Goal: Task Accomplishment & Management: Manage account settings

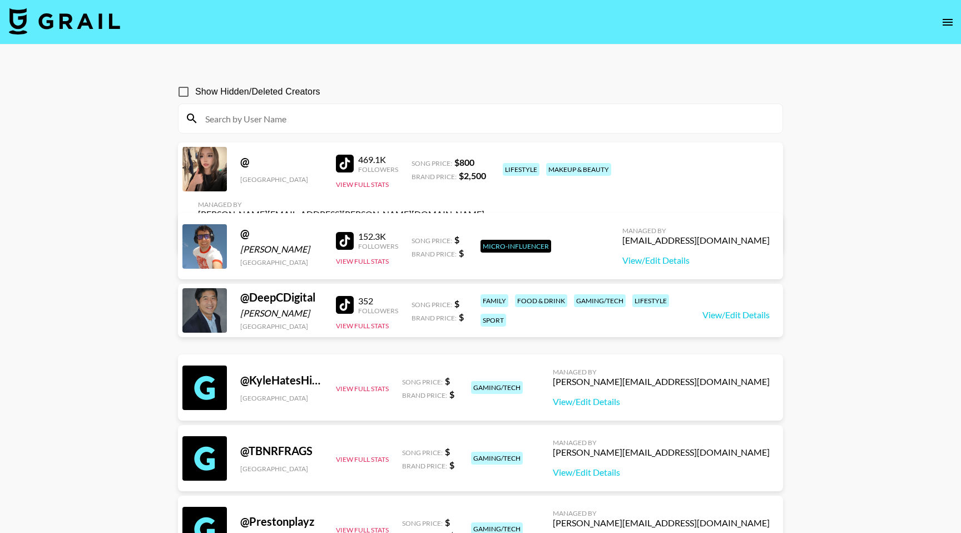
click at [946, 22] on icon "open drawer" at bounding box center [947, 22] width 10 height 7
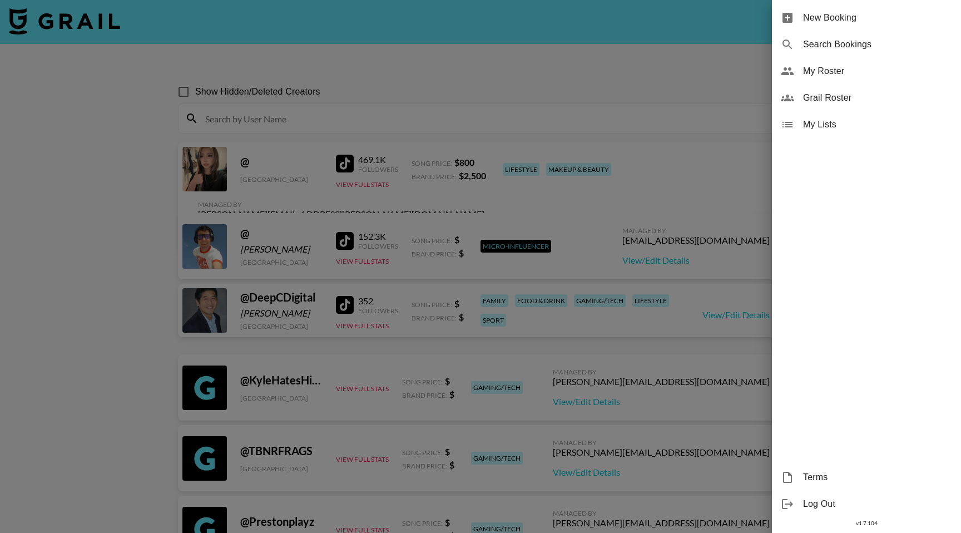
click at [822, 97] on span "Grail Roster" at bounding box center [877, 97] width 149 height 13
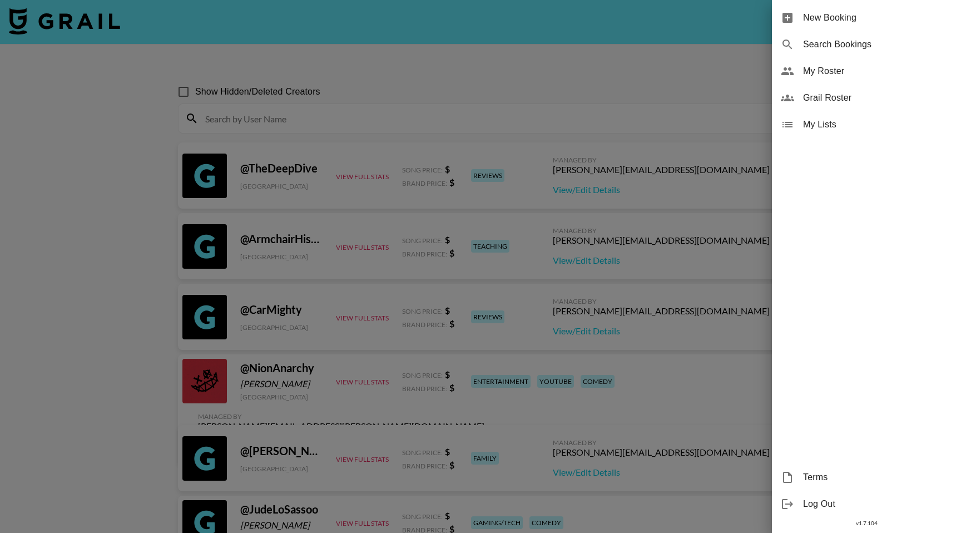
click at [834, 74] on span "My Roster" at bounding box center [877, 70] width 149 height 13
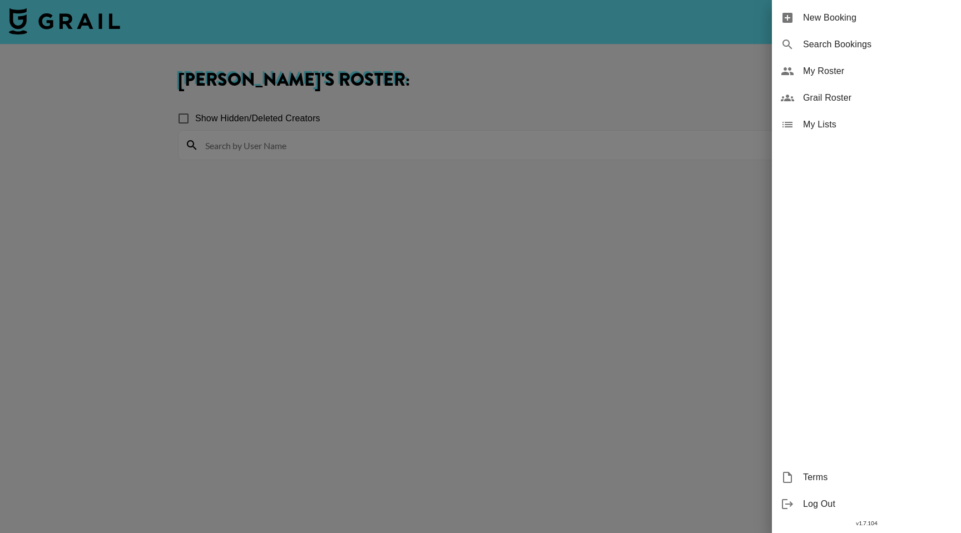
click at [619, 57] on div at bounding box center [480, 266] width 961 height 533
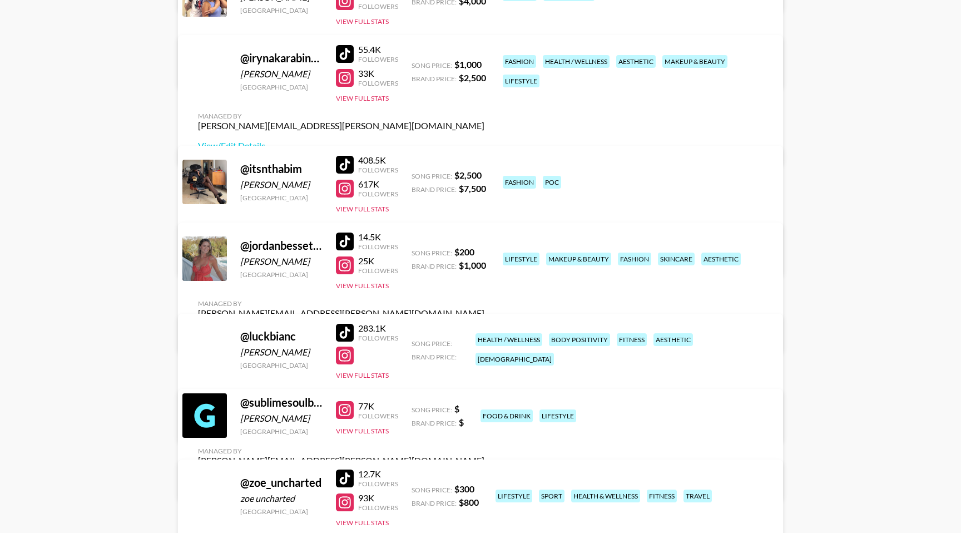
scroll to position [469, 0]
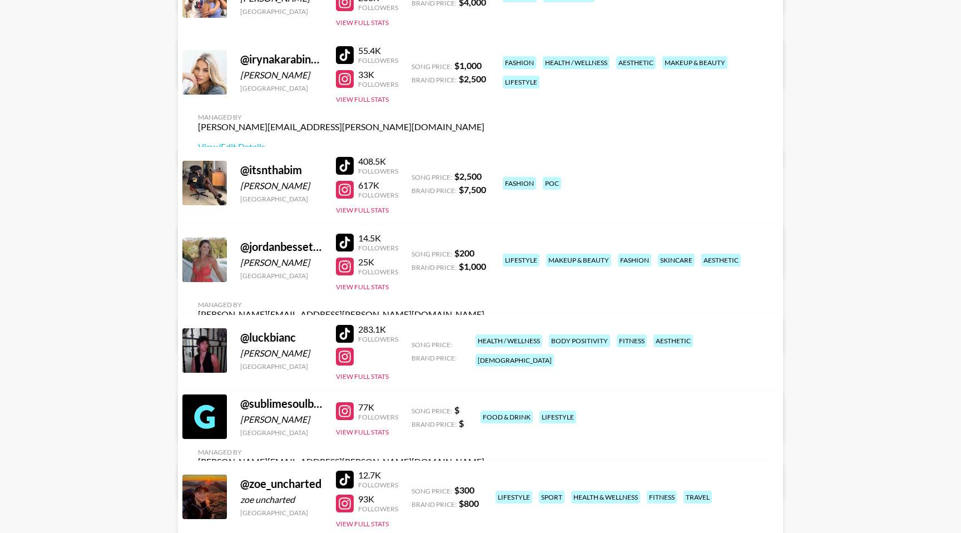
click at [484, 418] on link "View/Edit Details" at bounding box center [341, 423] width 286 height 11
click at [345, 329] on div at bounding box center [345, 334] width 18 height 18
click at [351, 356] on div at bounding box center [345, 356] width 18 height 18
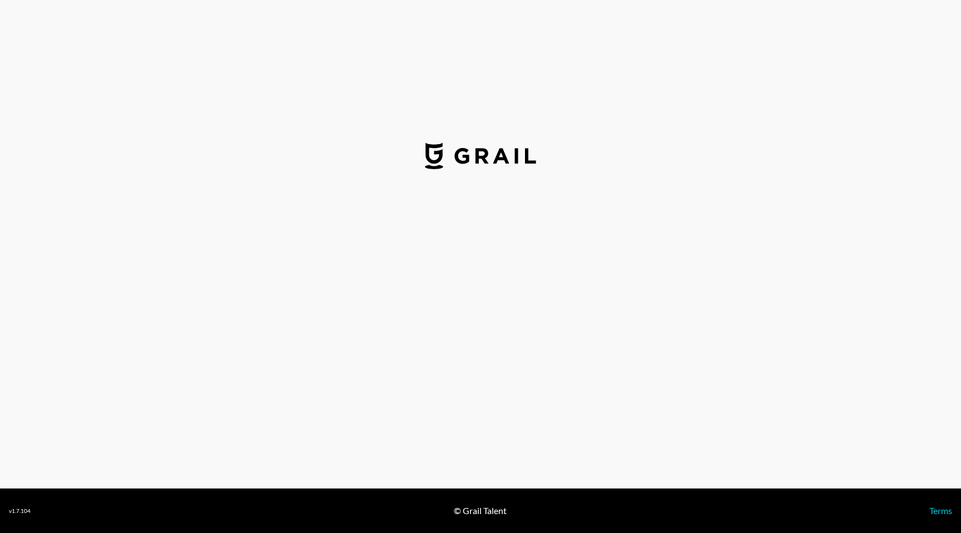
select select "USD"
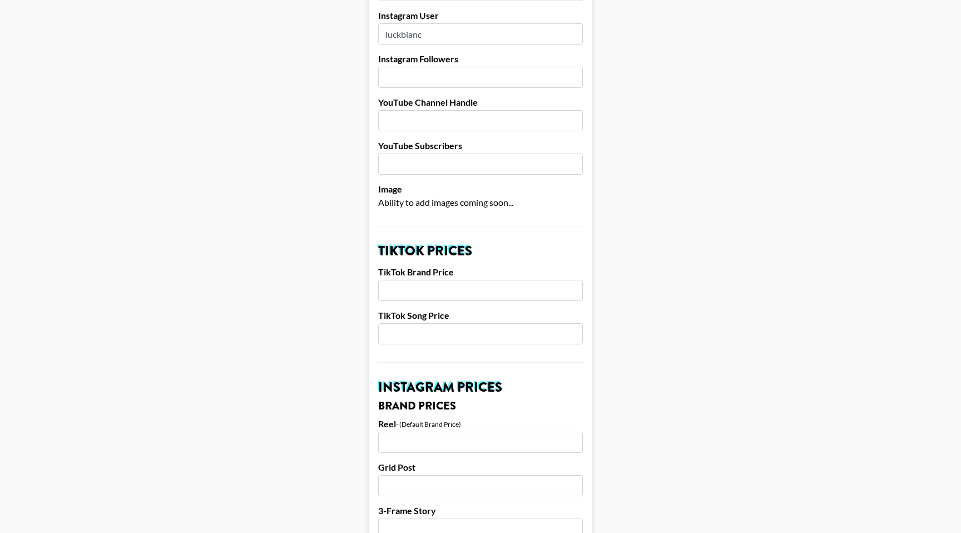
scroll to position [183, 0]
click at [418, 281] on input "number" at bounding box center [480, 291] width 205 height 21
type input "3000"
click at [424, 324] on input "number" at bounding box center [480, 334] width 205 height 21
type input "8"
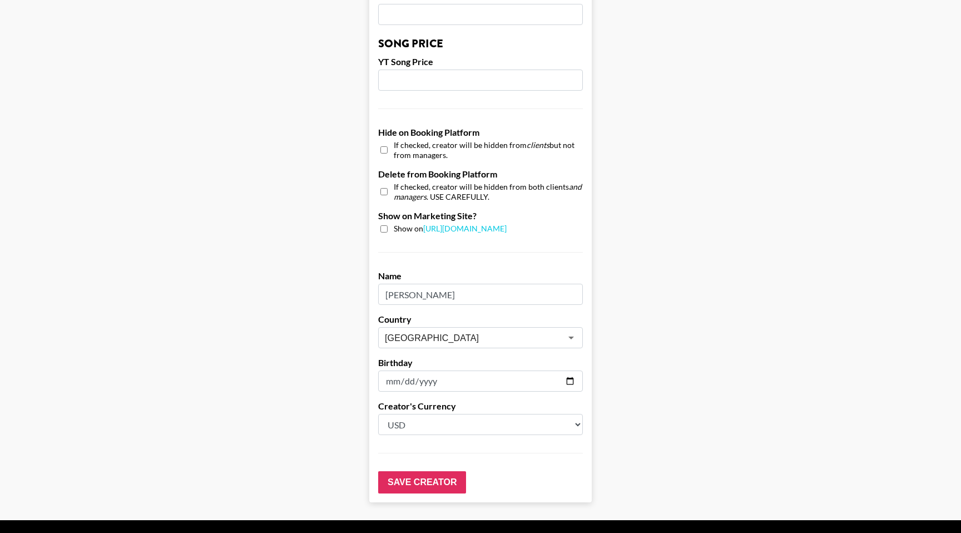
scroll to position [969, 0]
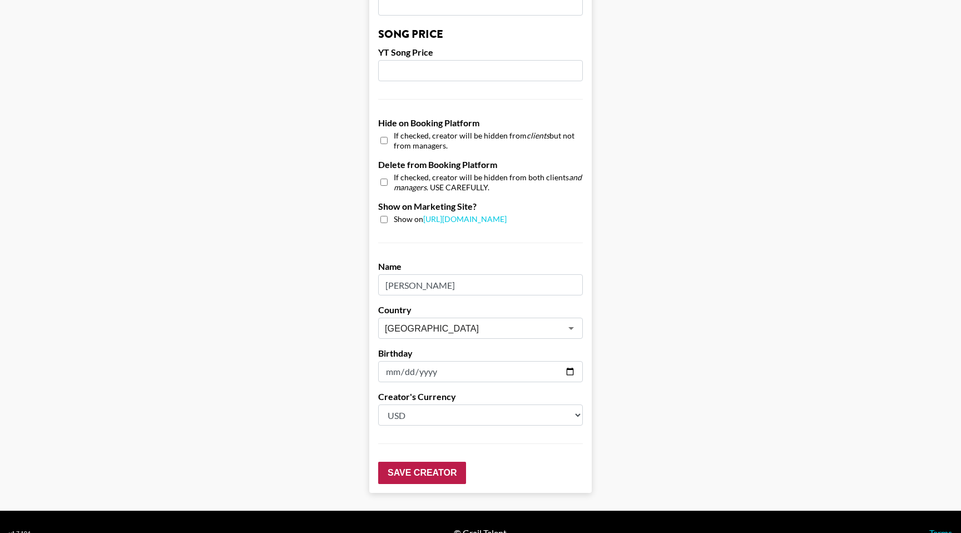
type input "1000"
click at [421, 461] on input "Save Creator" at bounding box center [422, 472] width 88 height 22
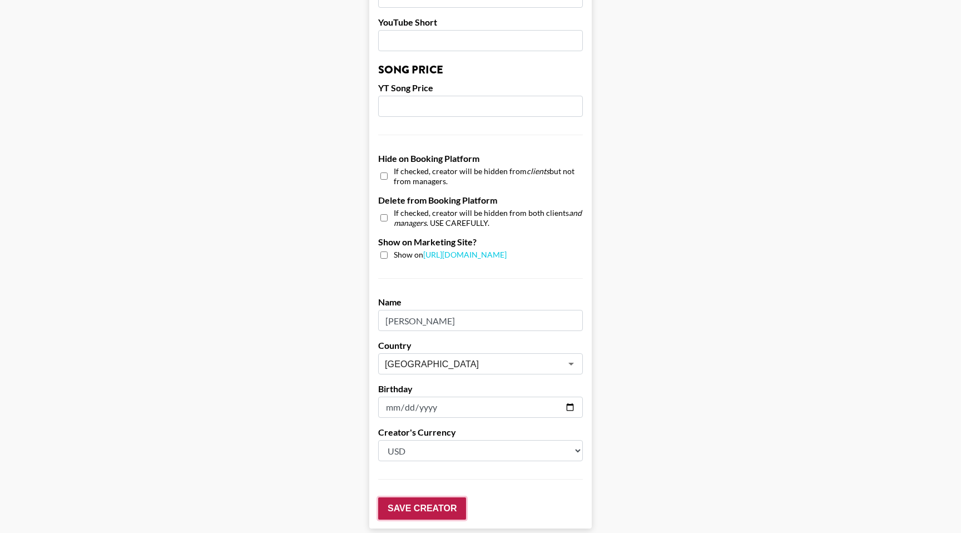
scroll to position [1005, 0]
